Goal: Task Accomplishment & Management: Complete application form

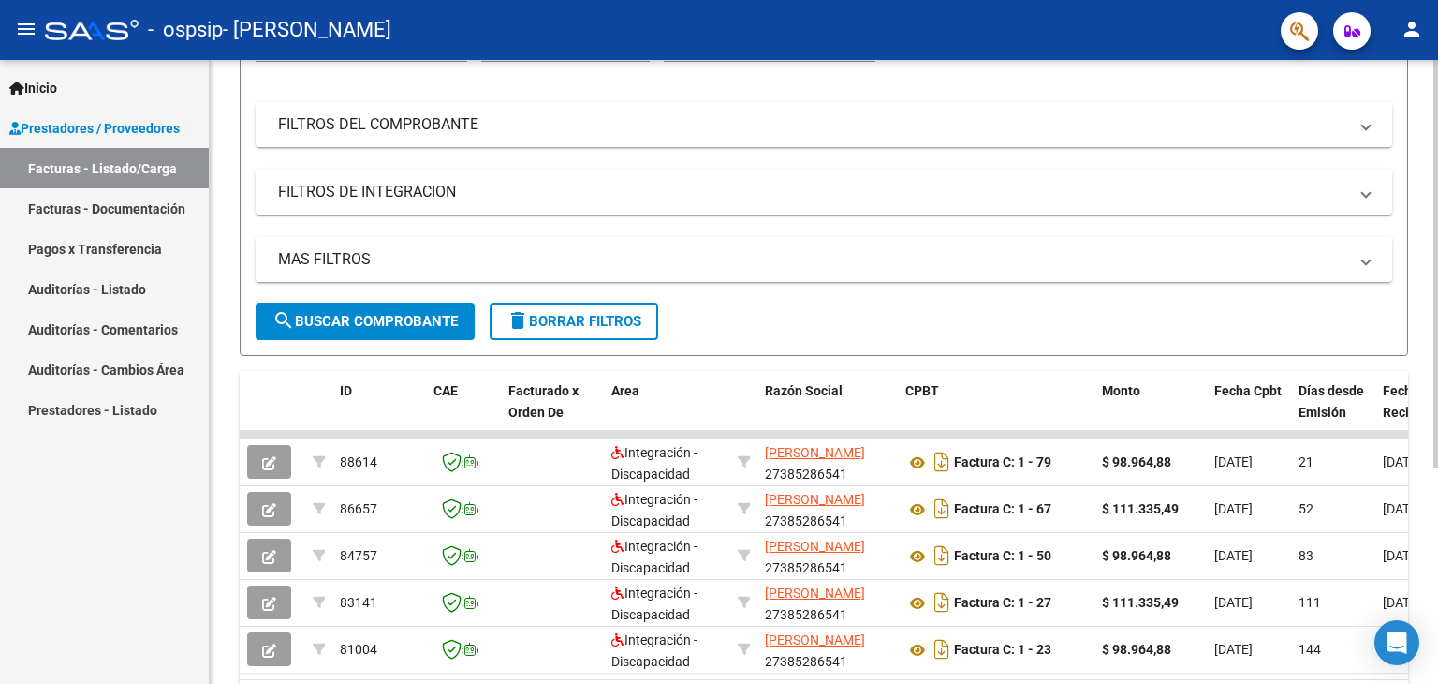
click at [1405, 331] on div "Video tutorial PRESTADORES -> Listado de CPBTs Emitidos por Prestadores / Prove…" at bounding box center [826, 315] width 1233 height 943
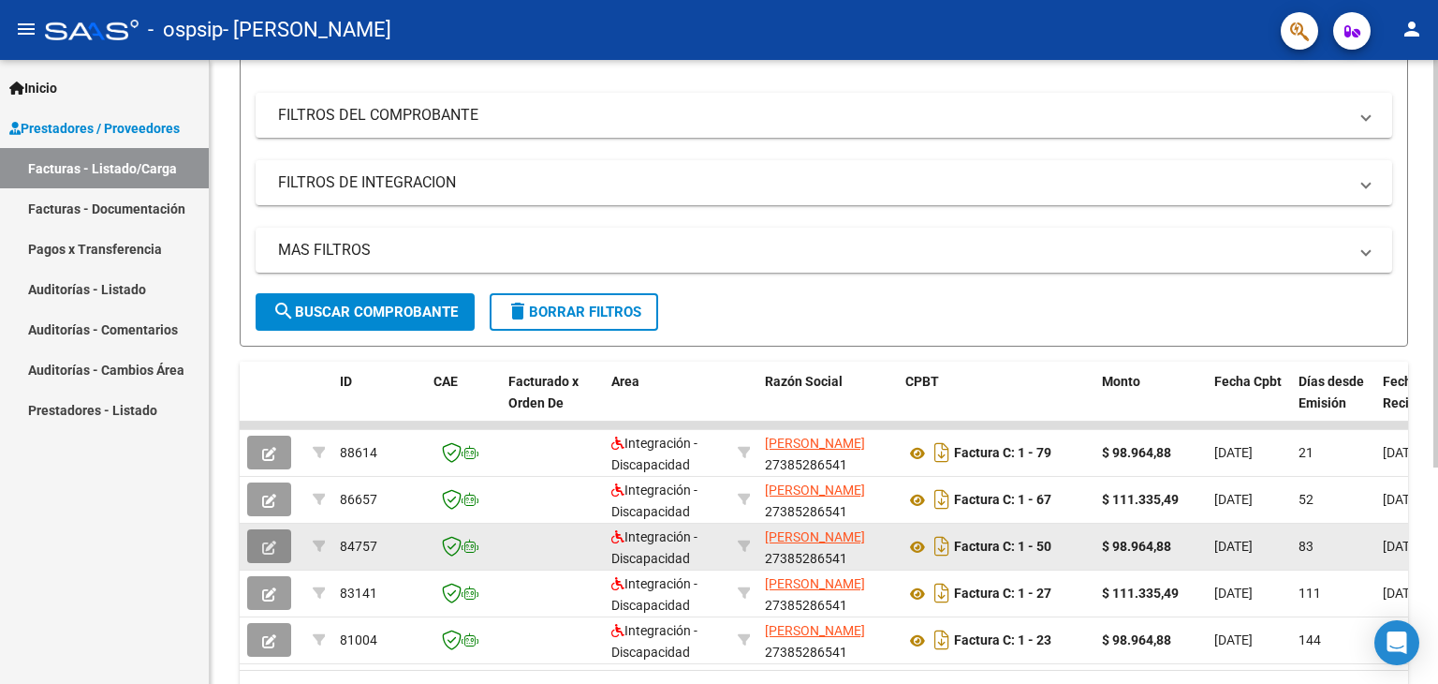
click at [264, 544] on icon "button" at bounding box center [269, 547] width 14 height 14
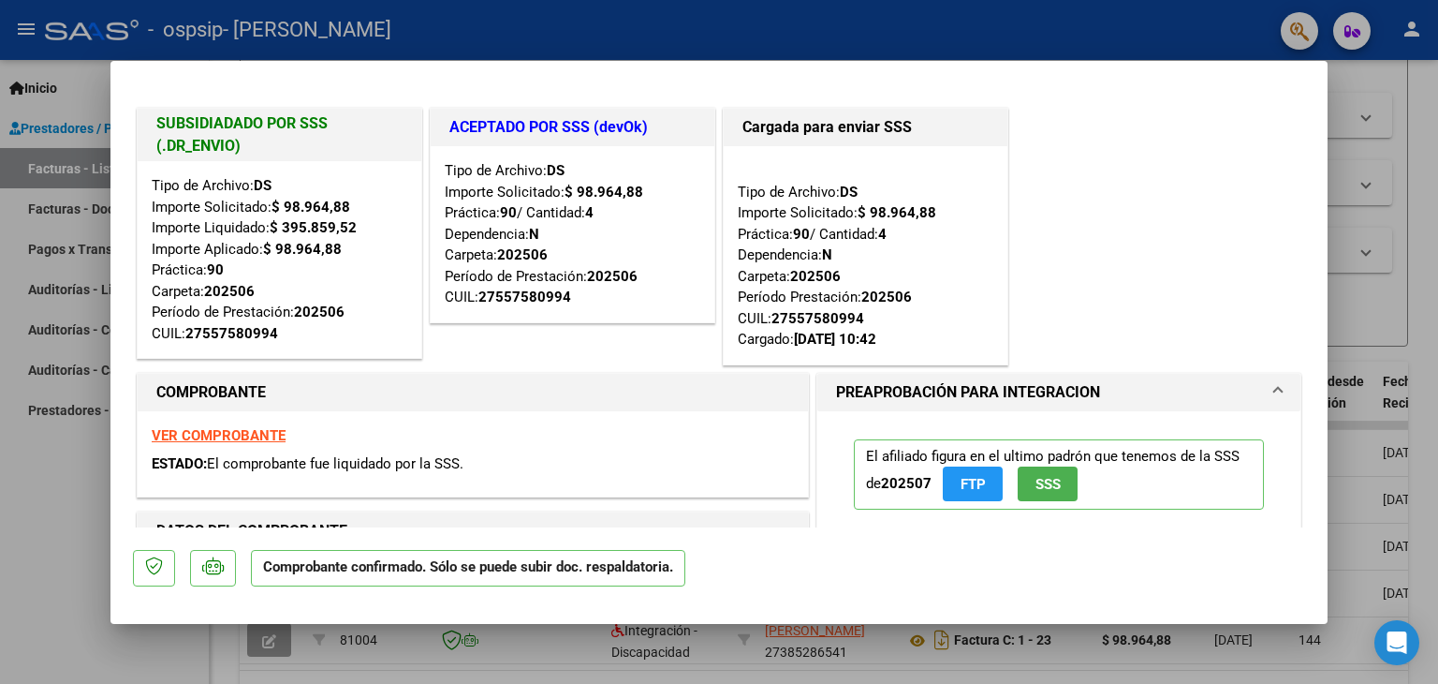
click at [42, 568] on div at bounding box center [719, 342] width 1438 height 684
type input "$ 0,00"
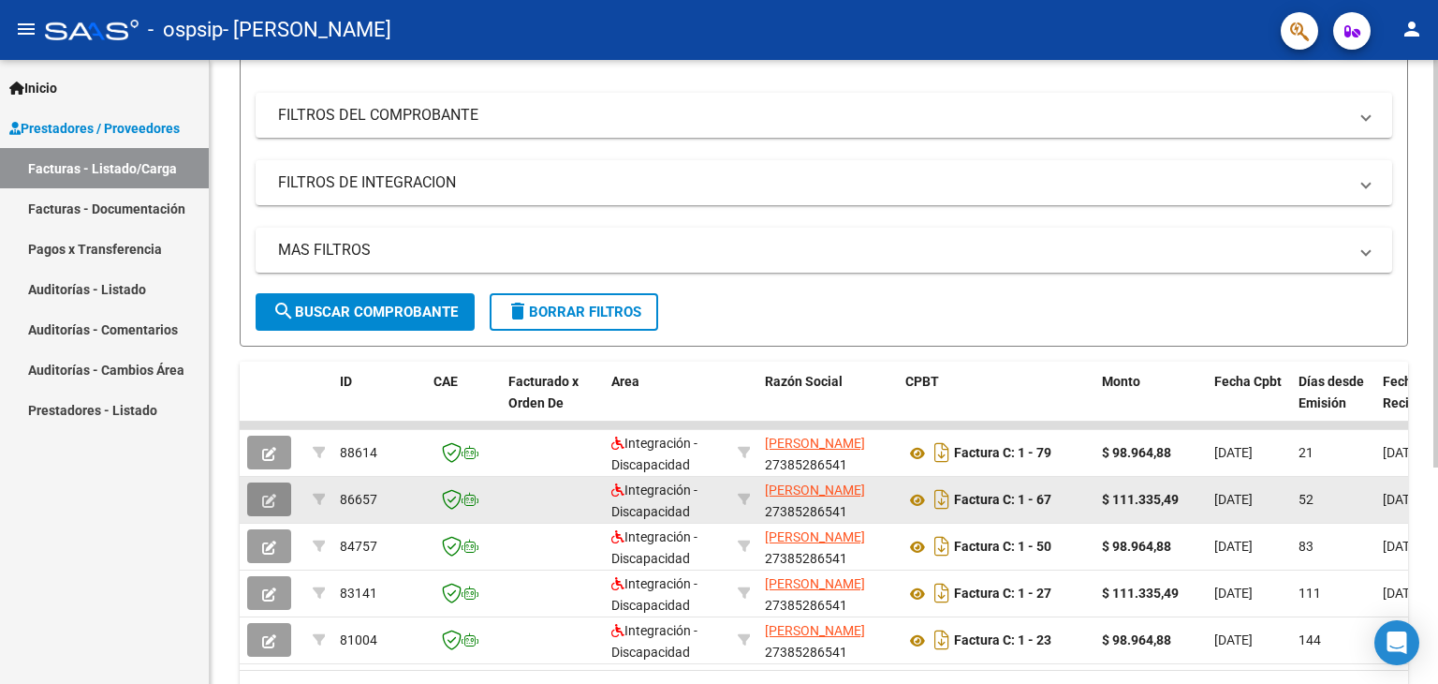
click at [287, 489] on button "button" at bounding box center [269, 499] width 44 height 34
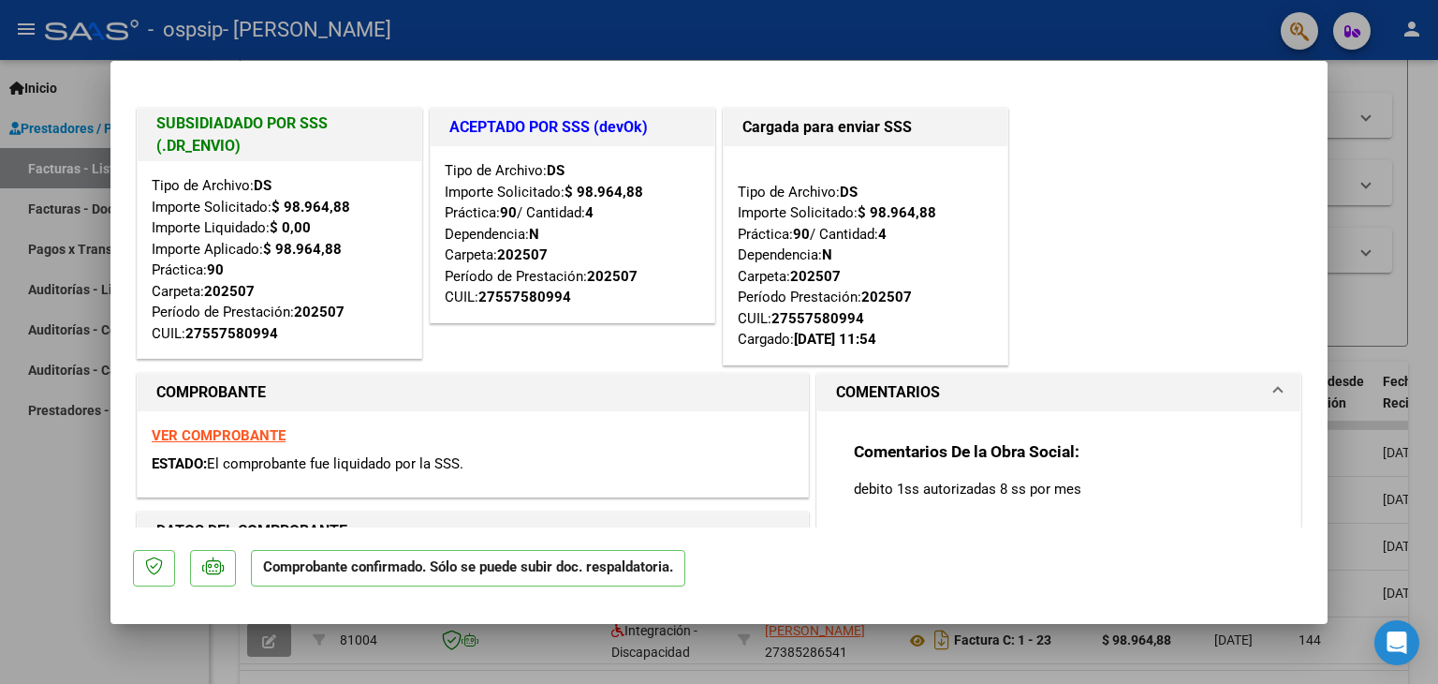
click at [0, 509] on div at bounding box center [719, 342] width 1438 height 684
type input "$ 0,00"
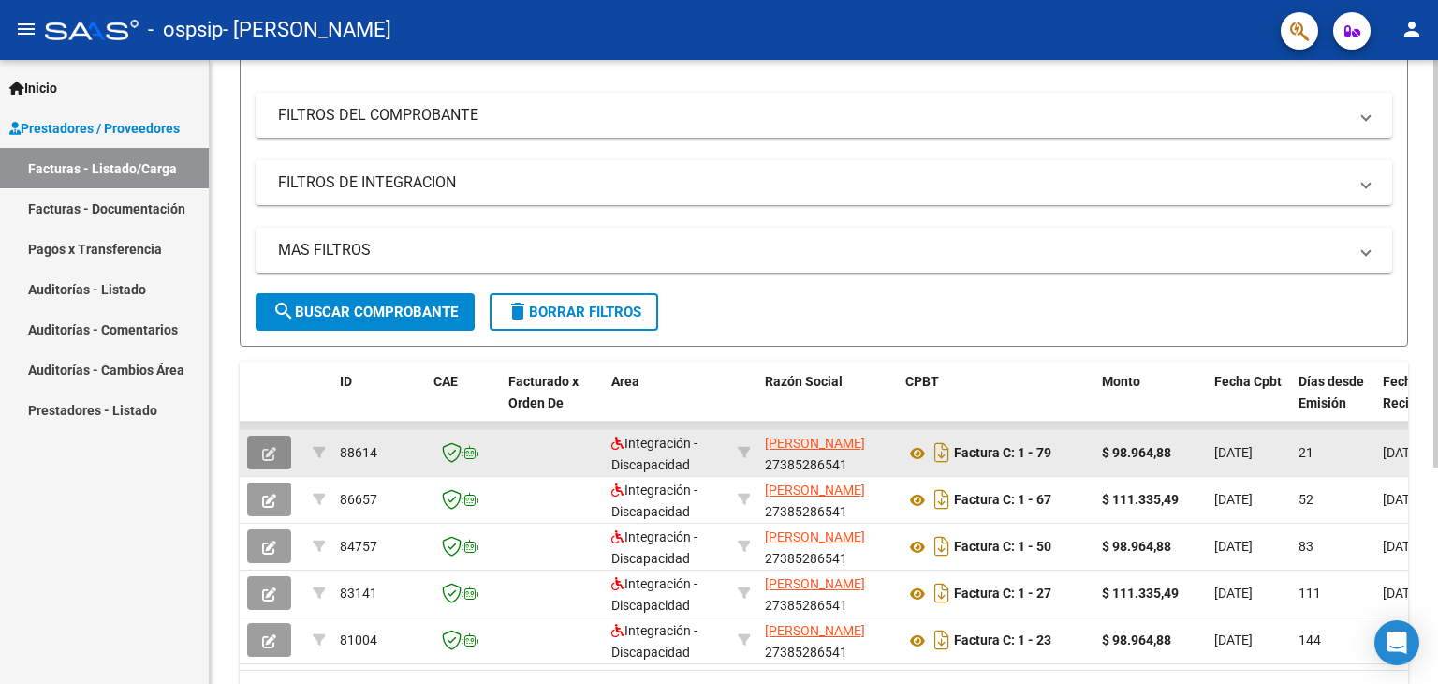
click at [261, 445] on button "button" at bounding box center [269, 452] width 44 height 34
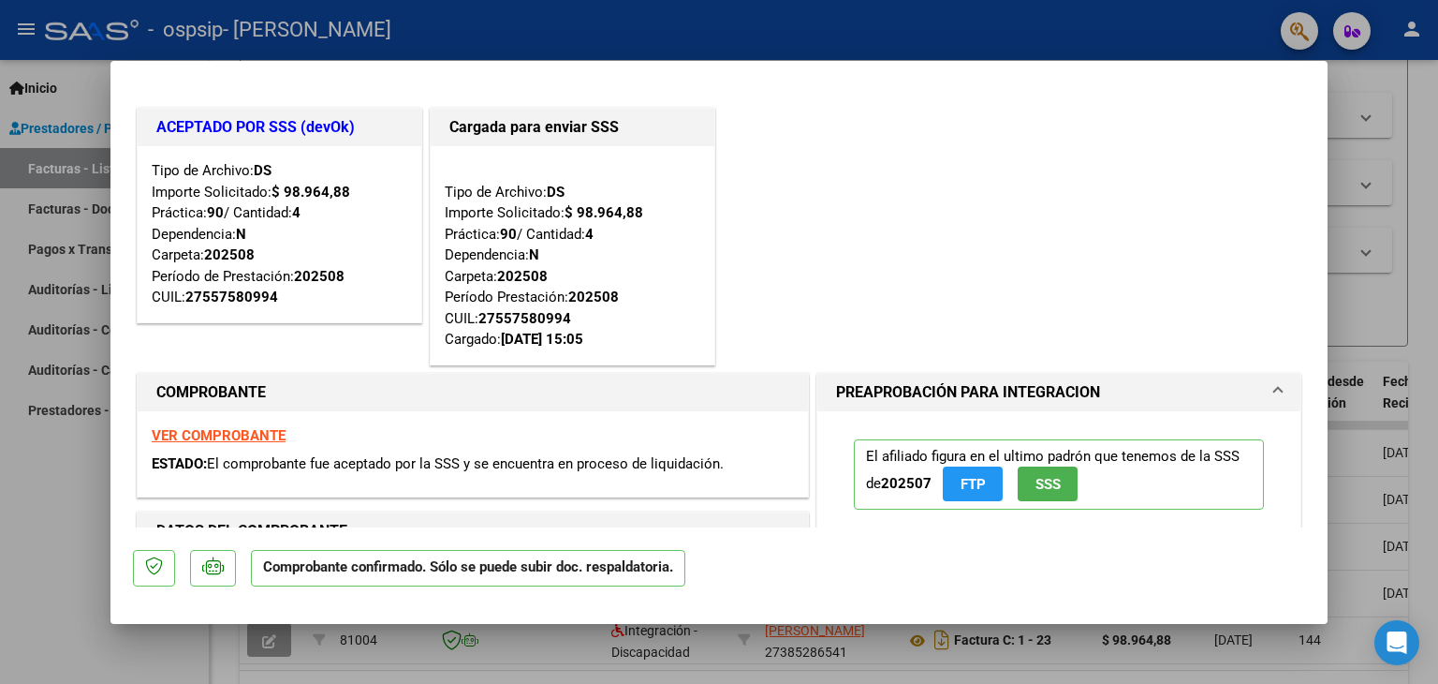
click at [0, 428] on div at bounding box center [719, 342] width 1438 height 684
type input "$ 0,00"
